Goal: Find specific page/section: Find specific page/section

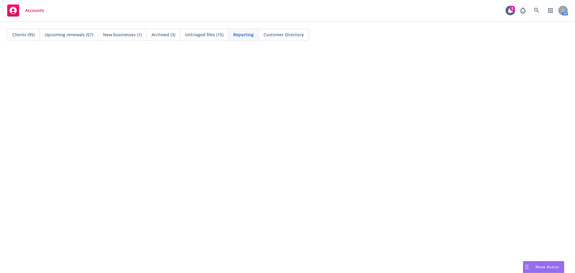
click at [25, 33] on span "Clients (95)" at bounding box center [23, 34] width 22 height 6
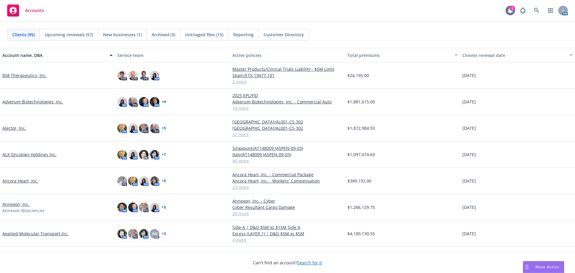
click at [511, 12] on icon at bounding box center [510, 10] width 5 height 5
